Goal: Information Seeking & Learning: Learn about a topic

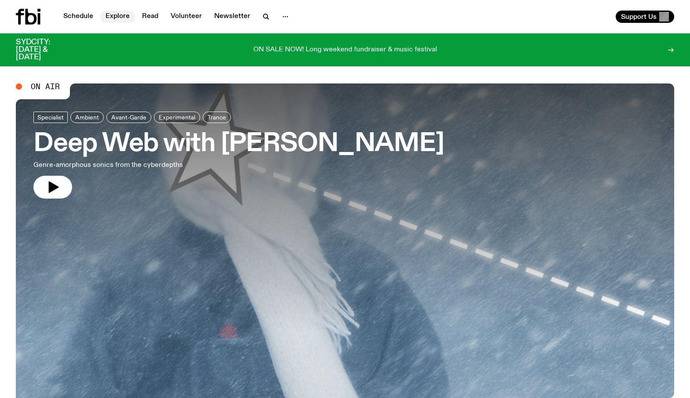
click at [107, 19] on link "Explore" at bounding box center [117, 17] width 35 height 12
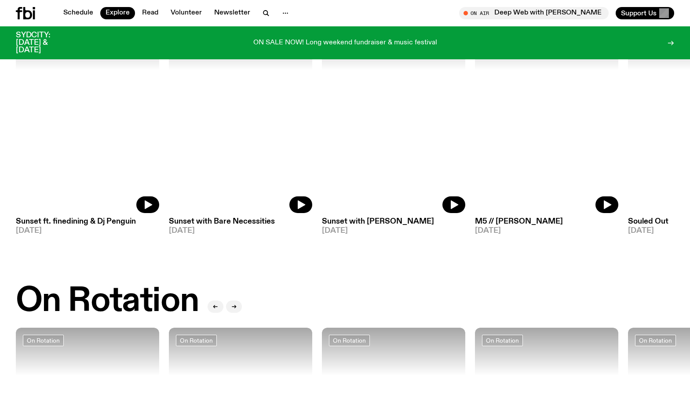
scroll to position [99, 0]
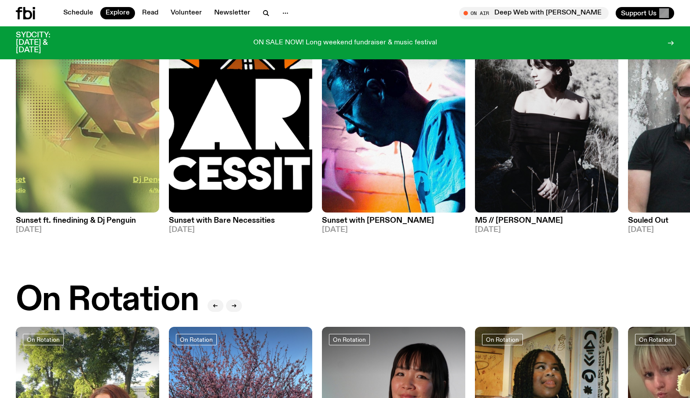
click at [656, 223] on h3 "Souled Out" at bounding box center [699, 220] width 143 height 7
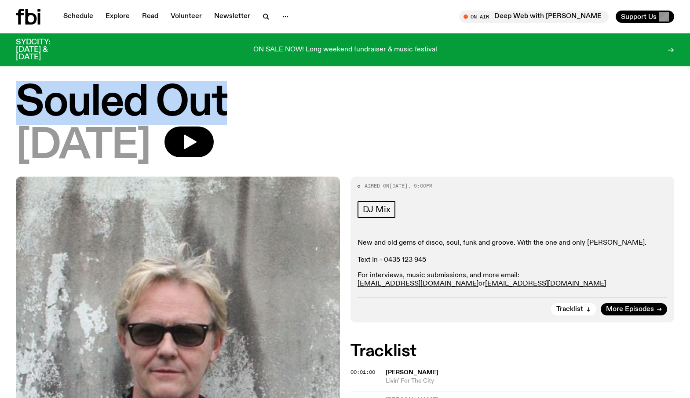
drag, startPoint x: 26, startPoint y: 96, endPoint x: 235, endPoint y: 93, distance: 208.9
click at [235, 93] on h1 "Souled Out" at bounding box center [345, 104] width 658 height 40
copy h1 "Souled Out"
click at [113, 19] on link "Explore" at bounding box center [117, 17] width 35 height 12
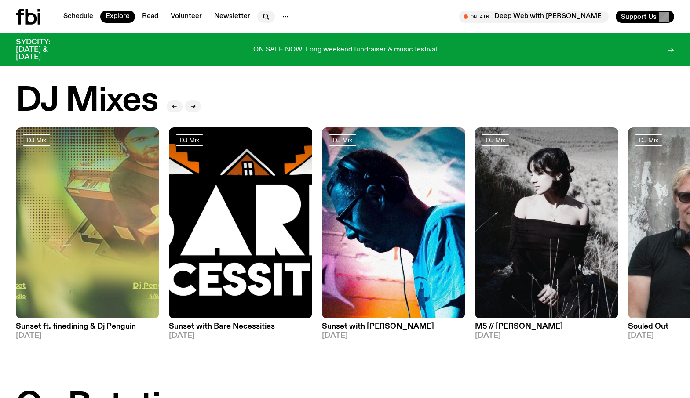
click at [264, 16] on icon "button" at bounding box center [266, 16] width 11 height 11
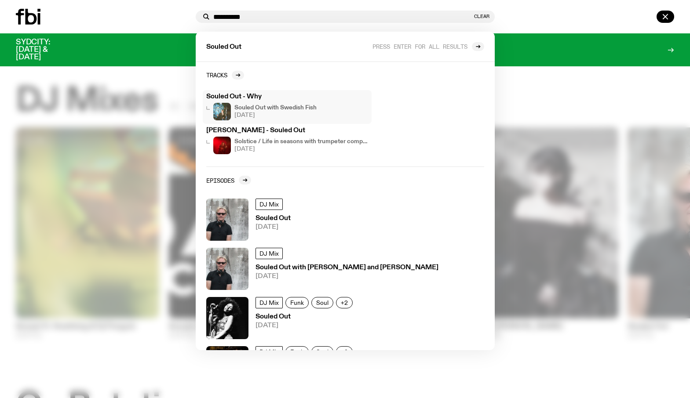
type input "**********"
click at [271, 107] on h4 "Souled Out with Swedish Fish" at bounding box center [275, 108] width 82 height 6
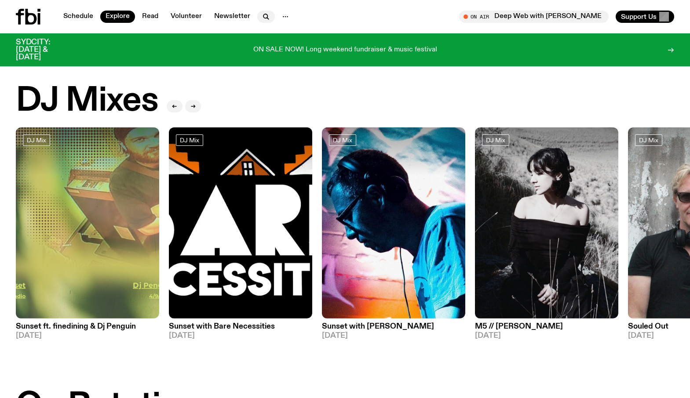
click at [261, 20] on icon "button" at bounding box center [266, 16] width 11 height 11
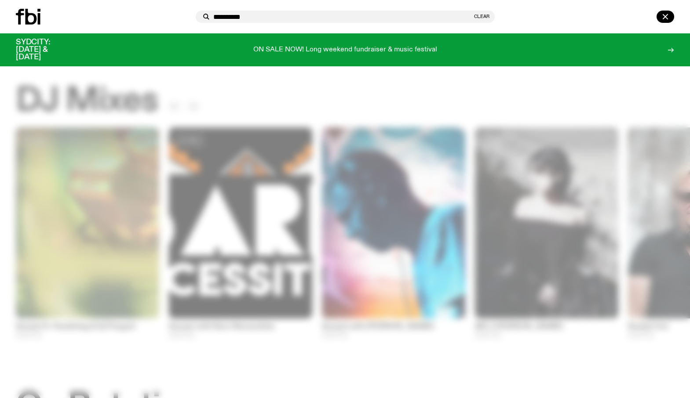
type input "**********"
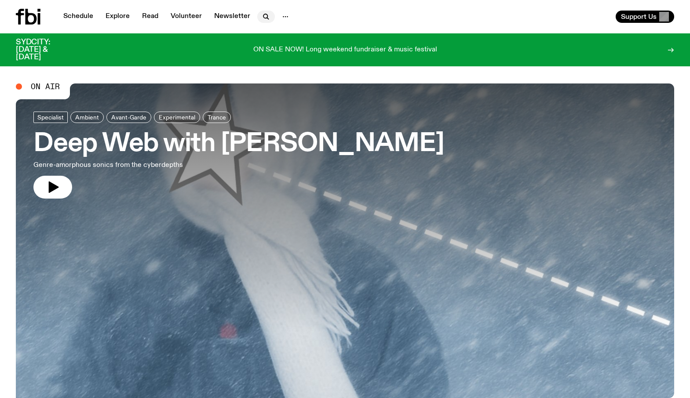
click at [257, 20] on button "button" at bounding box center [266, 17] width 18 height 12
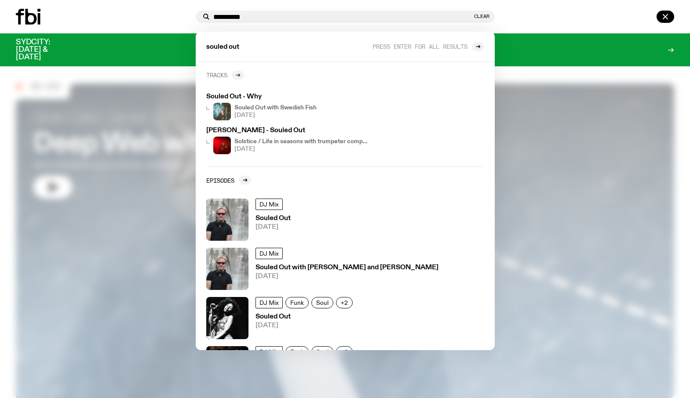
type input "**********"
click at [240, 75] on icon at bounding box center [238, 75] width 1 height 3
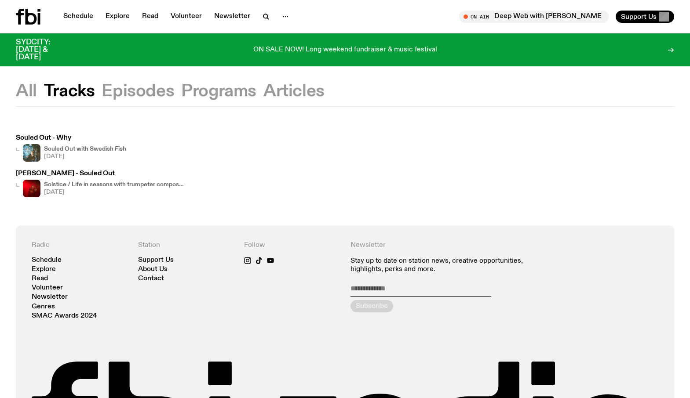
click at [151, 94] on button "Episodes" at bounding box center [138, 92] width 73 height 16
